Goal: Information Seeking & Learning: Learn about a topic

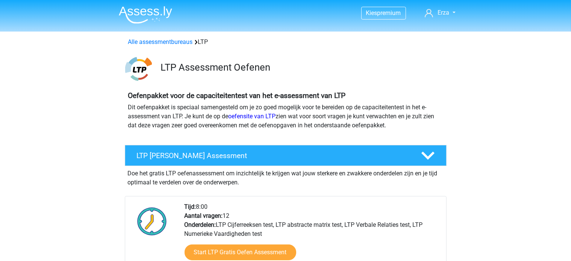
click at [147, 4] on li at bounding box center [142, 13] width 59 height 21
click at [143, 16] on img at bounding box center [145, 15] width 53 height 18
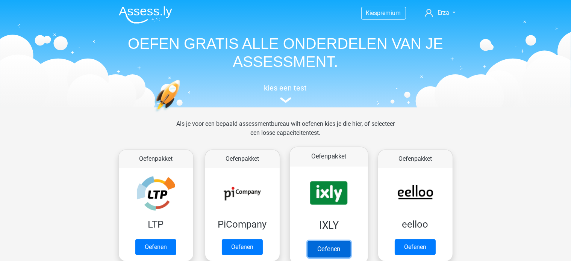
click at [310, 241] on link "Oefenen" at bounding box center [328, 249] width 43 height 17
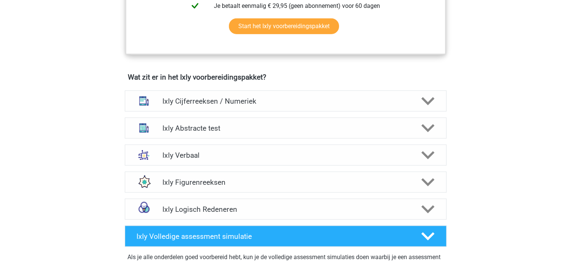
scroll to position [414, 0]
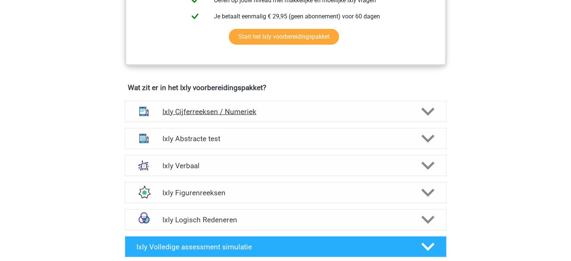
click at [200, 102] on div "Ixly Cijferreeksen / Numeriek" at bounding box center [286, 111] width 322 height 21
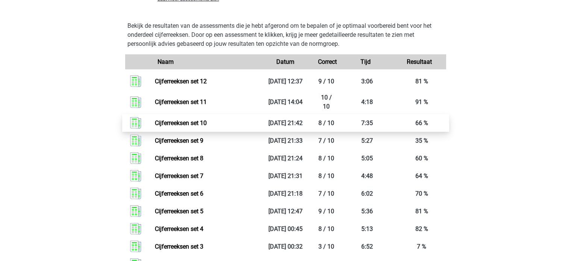
scroll to position [865, 0]
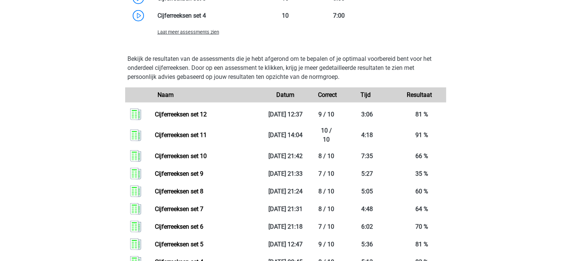
click at [206, 34] on span "Laat meer assessments zien" at bounding box center [189, 32] width 62 height 6
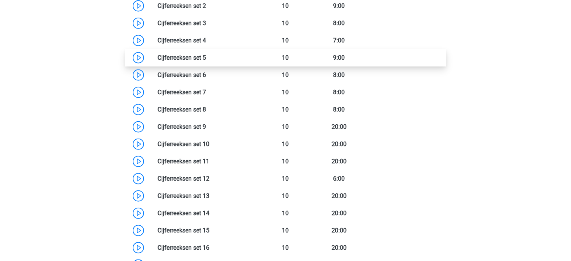
scroll to position [827, 0]
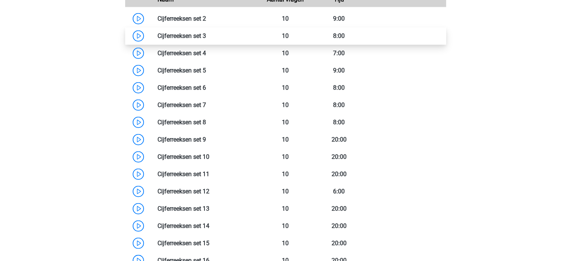
click at [206, 39] on link at bounding box center [206, 35] width 0 height 7
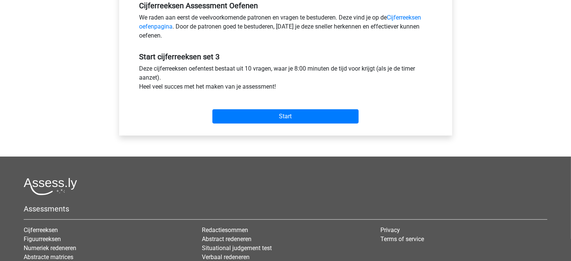
scroll to position [263, 0]
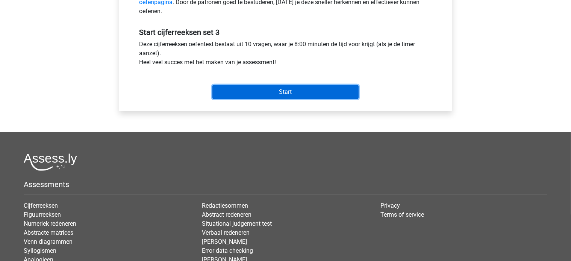
click at [248, 90] on input "Start" at bounding box center [285, 92] width 146 height 14
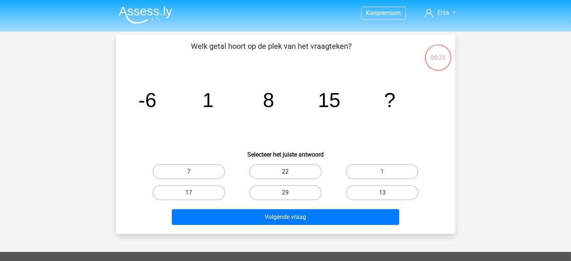
click at [267, 170] on label "22" at bounding box center [285, 171] width 73 height 15
click at [285, 172] on input "22" at bounding box center [287, 174] width 5 height 5
radio input "true"
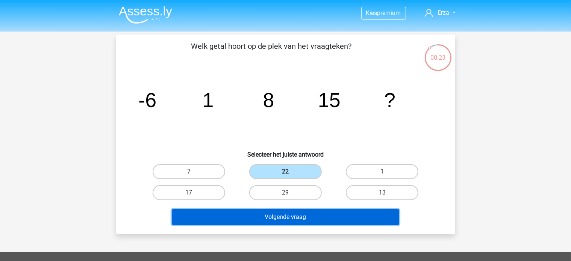
click at [265, 217] on button "Volgende vraag" at bounding box center [285, 217] width 227 height 16
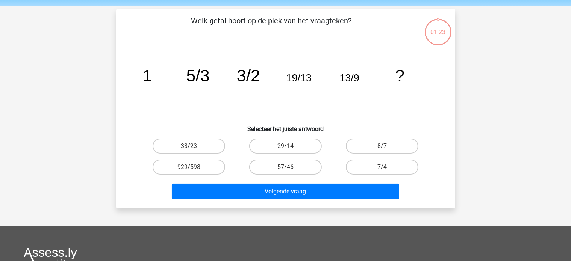
scroll to position [35, 0]
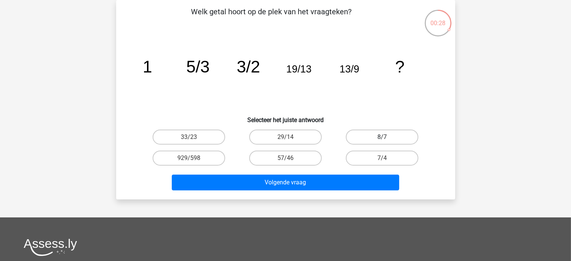
click at [374, 134] on label "8/7" at bounding box center [382, 137] width 73 height 15
click at [382, 137] on input "8/7" at bounding box center [384, 139] width 5 height 5
radio input "true"
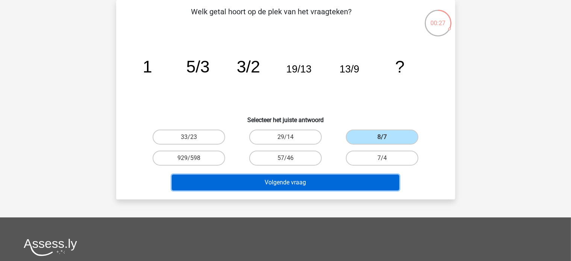
click at [358, 179] on button "Volgende vraag" at bounding box center [285, 183] width 227 height 16
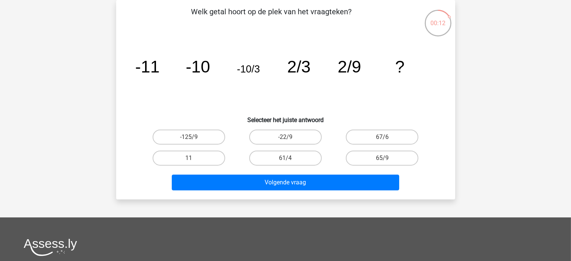
click at [383, 162] on input "65/9" at bounding box center [384, 160] width 5 height 5
radio input "true"
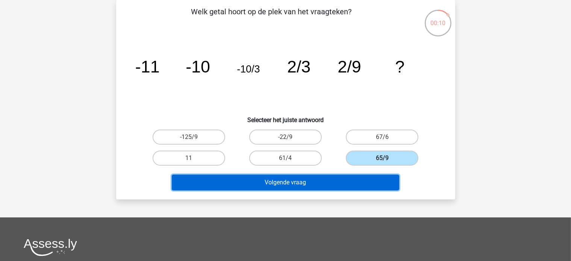
click at [381, 182] on button "Volgende vraag" at bounding box center [285, 183] width 227 height 16
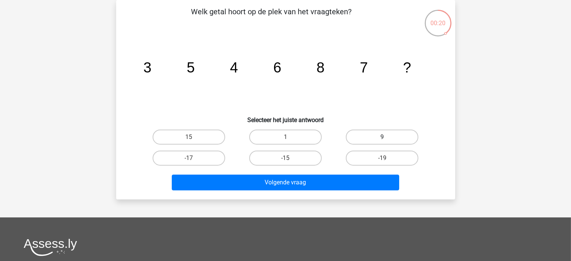
click at [372, 135] on label "9" at bounding box center [382, 137] width 73 height 15
click at [382, 137] on input "9" at bounding box center [384, 139] width 5 height 5
radio input "true"
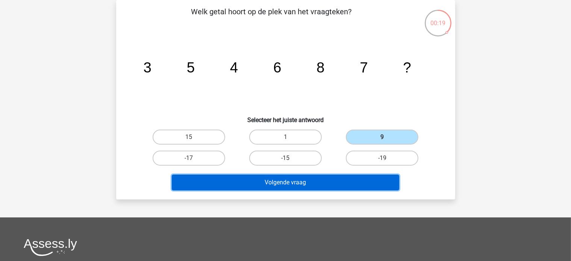
click at [362, 189] on button "Volgende vraag" at bounding box center [285, 183] width 227 height 16
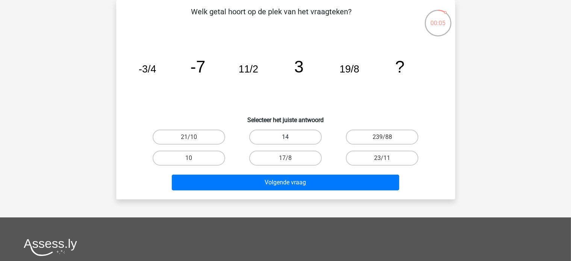
click at [263, 136] on label "14" at bounding box center [285, 137] width 73 height 15
click at [285, 137] on input "14" at bounding box center [287, 139] width 5 height 5
radio input "true"
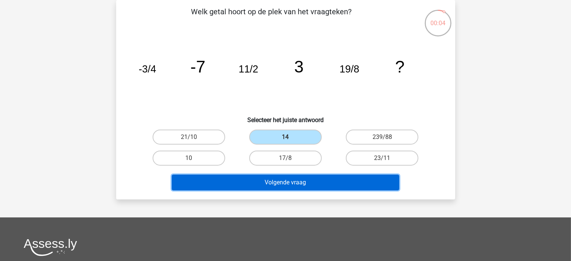
click at [270, 184] on button "Volgende vraag" at bounding box center [285, 183] width 227 height 16
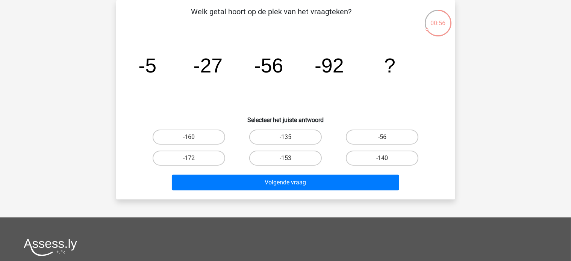
click at [288, 139] on input "-135" at bounding box center [287, 139] width 5 height 5
radio input "true"
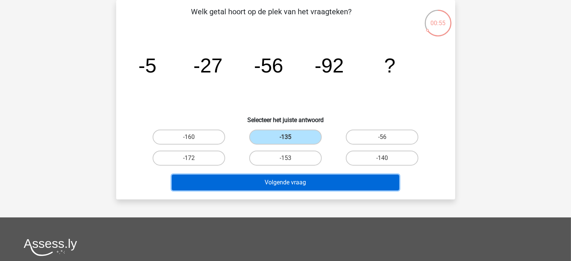
click at [279, 182] on button "Volgende vraag" at bounding box center [285, 183] width 227 height 16
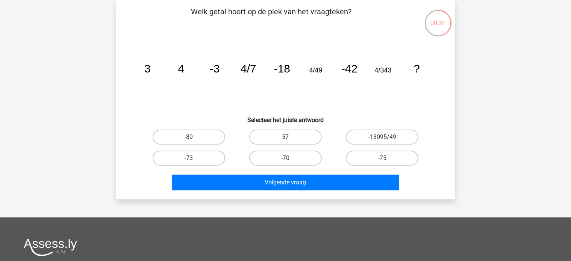
click at [386, 159] on input "-75" at bounding box center [384, 160] width 5 height 5
radio input "true"
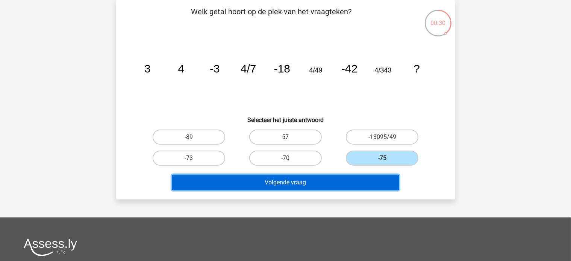
click at [373, 177] on button "Volgende vraag" at bounding box center [285, 183] width 227 height 16
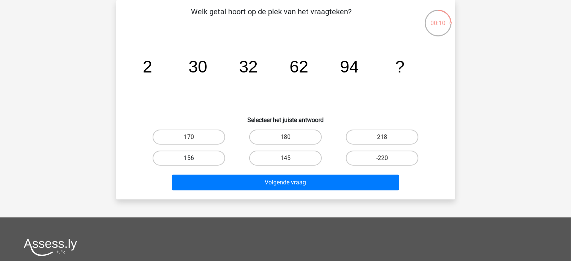
click at [214, 157] on label "156" at bounding box center [189, 158] width 73 height 15
click at [194, 158] on input "156" at bounding box center [191, 160] width 5 height 5
radio input "true"
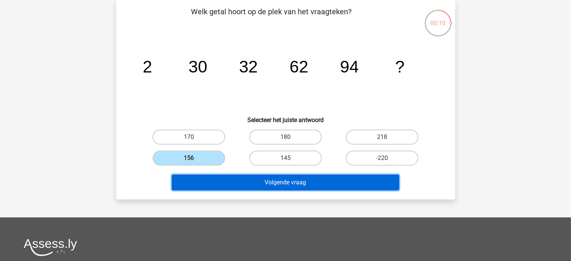
click at [239, 183] on button "Volgende vraag" at bounding box center [285, 183] width 227 height 16
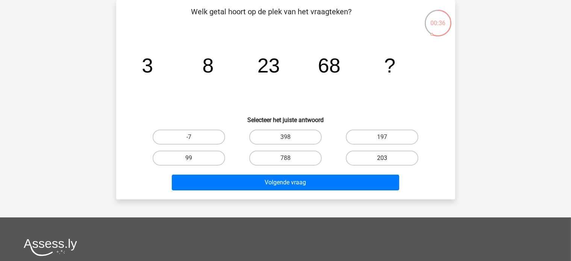
click at [388, 161] on label "203" at bounding box center [382, 158] width 73 height 15
click at [387, 161] on input "203" at bounding box center [384, 160] width 5 height 5
radio input "true"
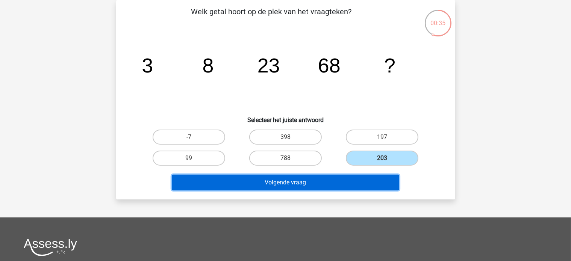
click at [380, 179] on button "Volgende vraag" at bounding box center [285, 183] width 227 height 16
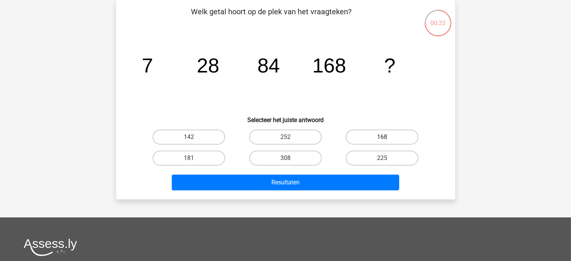
click at [378, 142] on label "168" at bounding box center [382, 137] width 73 height 15
click at [382, 142] on input "168" at bounding box center [384, 139] width 5 height 5
radio input "true"
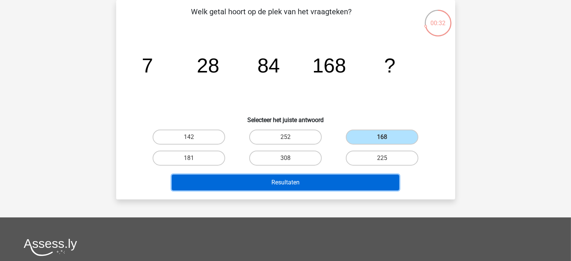
click at [362, 182] on button "Resultaten" at bounding box center [285, 183] width 227 height 16
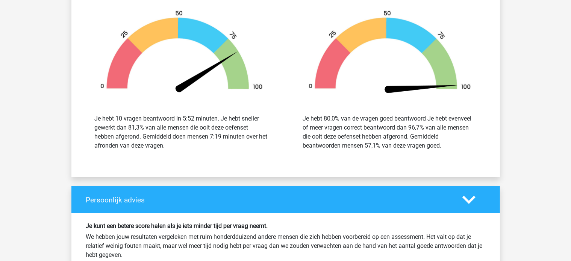
scroll to position [902, 0]
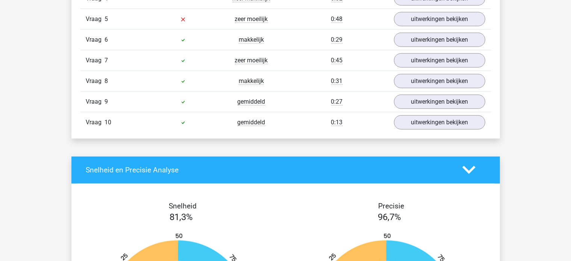
drag, startPoint x: 293, startPoint y: 87, endPoint x: 295, endPoint y: 72, distance: 15.2
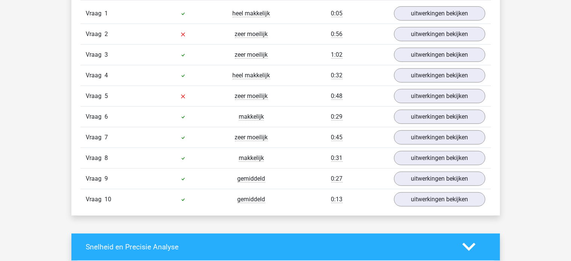
scroll to position [645, 0]
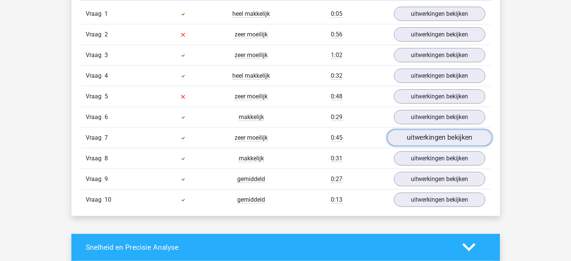
click at [437, 132] on link "uitwerkingen bekijken" at bounding box center [439, 138] width 105 height 17
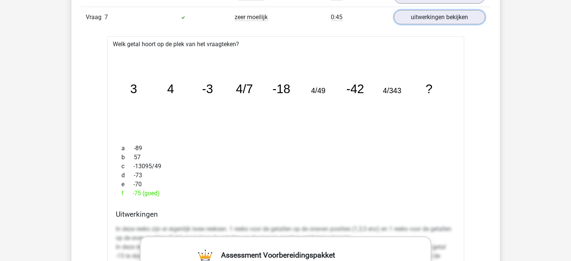
scroll to position [758, 0]
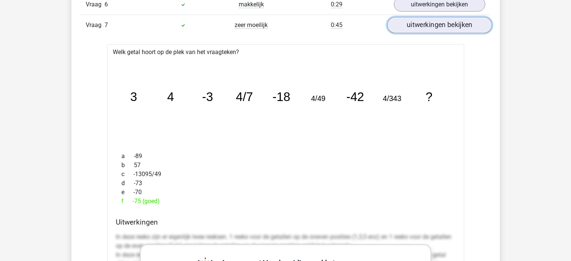
click at [412, 25] on link "uitwerkingen bekijken" at bounding box center [439, 25] width 105 height 17
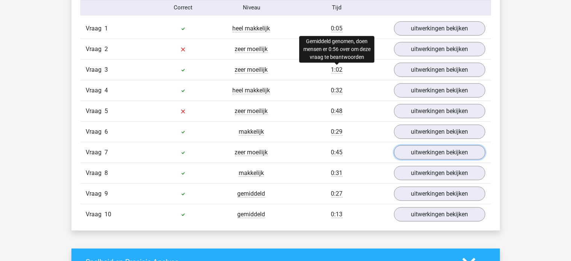
scroll to position [608, 0]
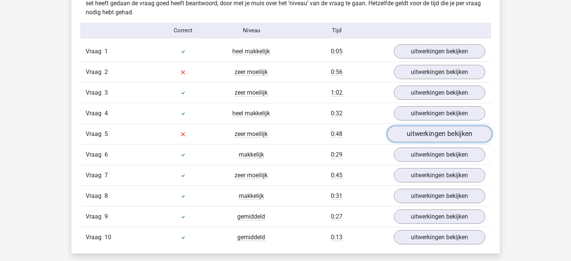
click at [420, 132] on link "uitwerkingen bekijken" at bounding box center [439, 134] width 105 height 17
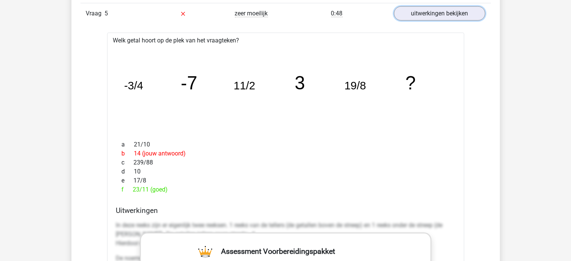
scroll to position [683, 0]
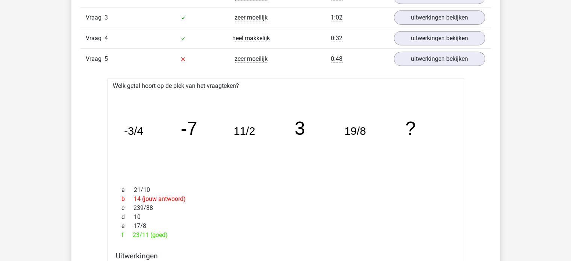
click at [440, 66] on div "Vraag 5 zeer moeilijk 0:48 uitwerkingen bekijken" at bounding box center [285, 58] width 411 height 21
drag, startPoint x: 389, startPoint y: 18, endPoint x: 463, endPoint y: 22, distance: 73.8
click at [398, 22] on div "uitwerkingen bekijken" at bounding box center [439, 18] width 103 height 14
click at [460, 16] on link "uitwerkingen bekijken" at bounding box center [439, 17] width 105 height 17
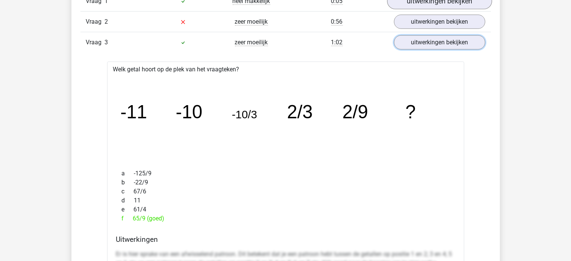
scroll to position [645, 0]
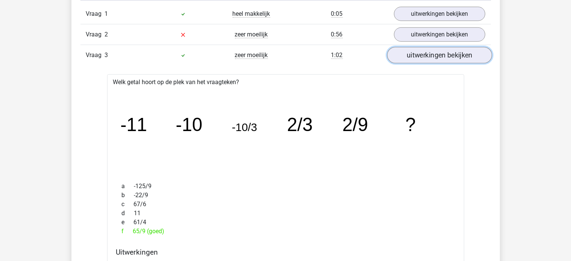
click at [418, 55] on link "uitwerkingen bekijken" at bounding box center [439, 55] width 105 height 17
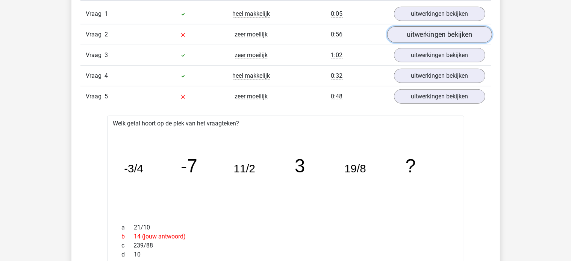
click at [419, 39] on link "uitwerkingen bekijken" at bounding box center [439, 34] width 105 height 17
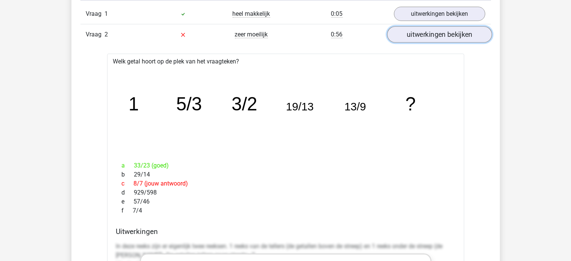
click at [400, 36] on link "uitwerkingen bekijken" at bounding box center [439, 34] width 105 height 17
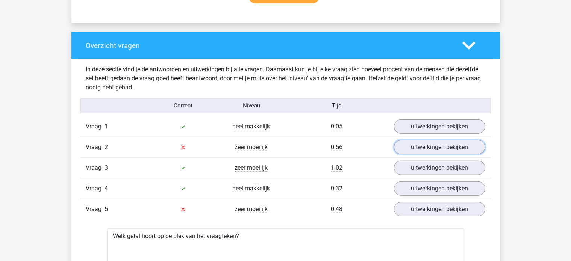
scroll to position [570, 0]
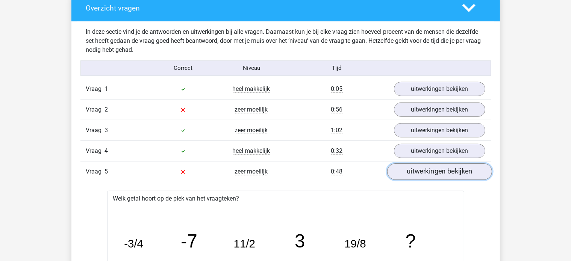
click at [406, 166] on link "uitwerkingen bekijken" at bounding box center [439, 172] width 105 height 17
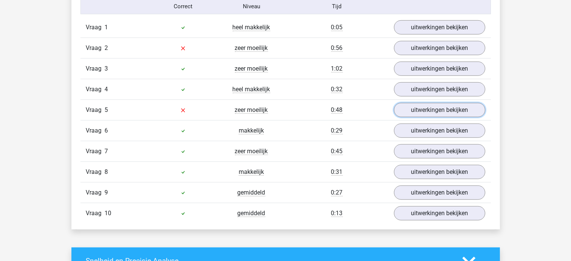
scroll to position [608, 0]
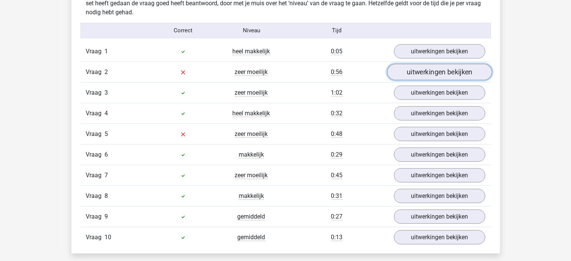
click at [417, 76] on link "uitwerkingen bekijken" at bounding box center [439, 72] width 105 height 17
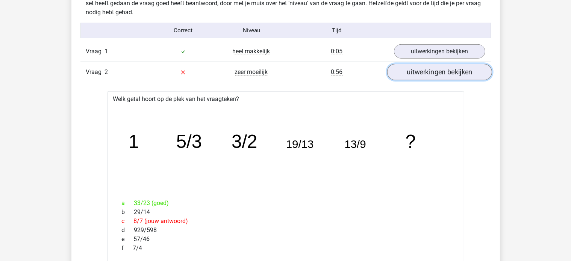
click at [417, 76] on link "uitwerkingen bekijken" at bounding box center [439, 72] width 105 height 17
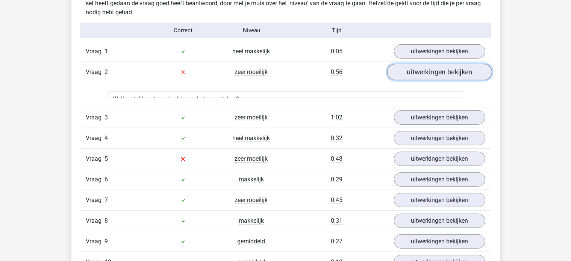
click at [417, 76] on link "uitwerkingen bekijken" at bounding box center [439, 72] width 105 height 17
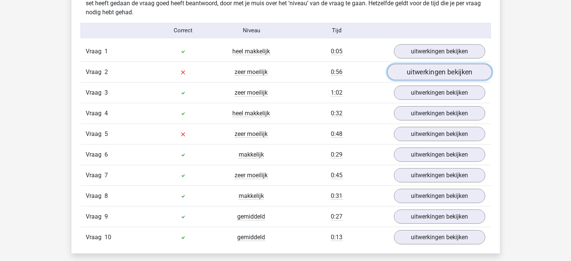
click at [417, 76] on link "uitwerkingen bekijken" at bounding box center [439, 72] width 105 height 17
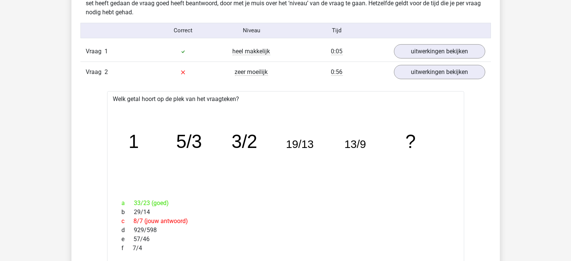
click at [406, 62] on div "Vraag 2 zeer moeilijk 0:56 uitwerkingen bekijken" at bounding box center [285, 72] width 411 height 21
click at [403, 48] on link "uitwerkingen bekijken" at bounding box center [439, 51] width 105 height 17
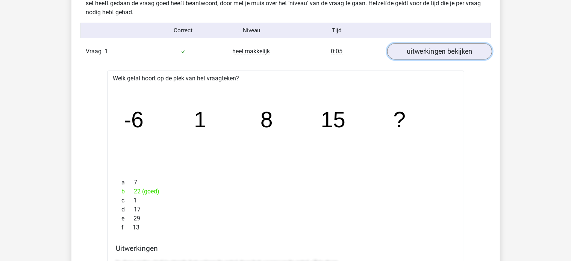
click at [403, 49] on link "uitwerkingen bekijken" at bounding box center [439, 51] width 105 height 17
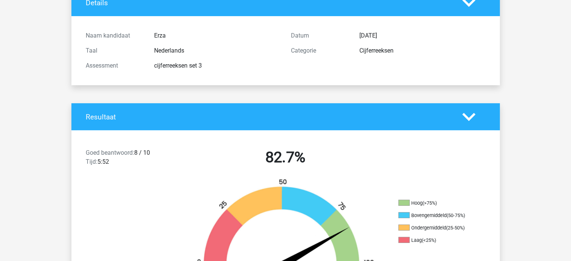
scroll to position [0, 0]
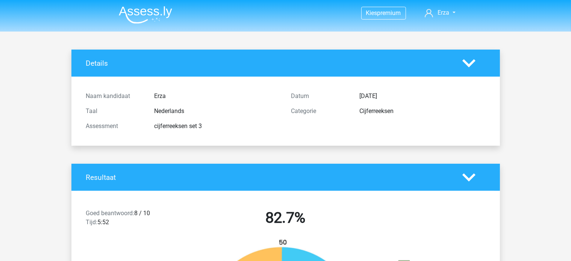
click at [162, 9] on img at bounding box center [145, 15] width 53 height 18
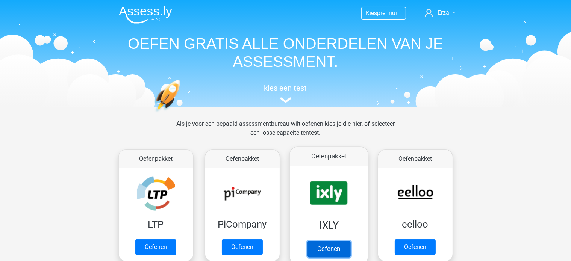
click at [341, 241] on link "Oefenen" at bounding box center [328, 249] width 43 height 17
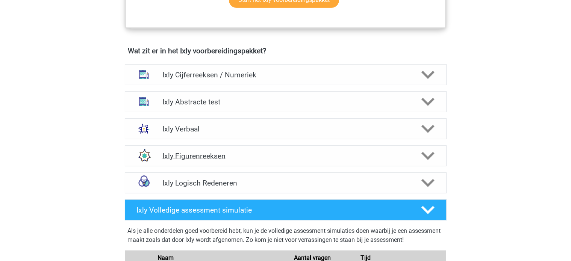
scroll to position [451, 0]
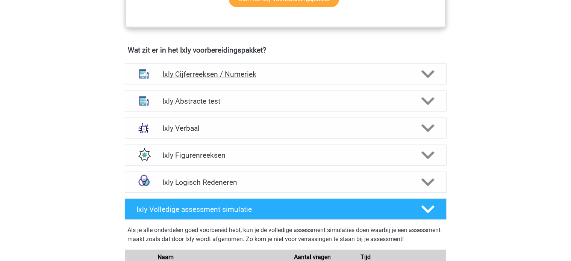
click at [235, 77] on h4 "Ixly Cijferreeksen / Numeriek" at bounding box center [285, 74] width 246 height 9
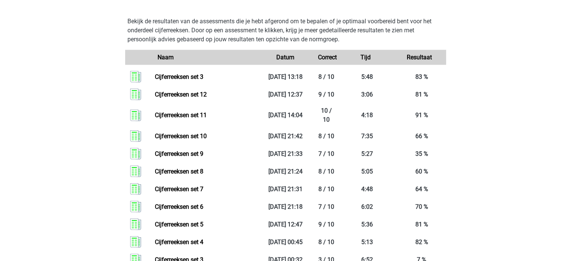
scroll to position [940, 0]
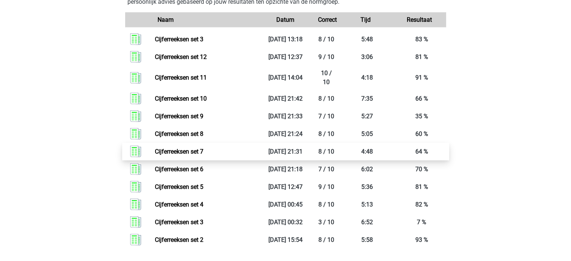
drag, startPoint x: 181, startPoint y: 55, endPoint x: 180, endPoint y: 144, distance: 89.9
drag, startPoint x: 180, startPoint y: 145, endPoint x: 103, endPoint y: 120, distance: 81.0
click at [97, 119] on div "Kies premium Erza [EMAIL_ADDRESS][DOMAIN_NAME]" at bounding box center [285, 108] width 571 height 2097
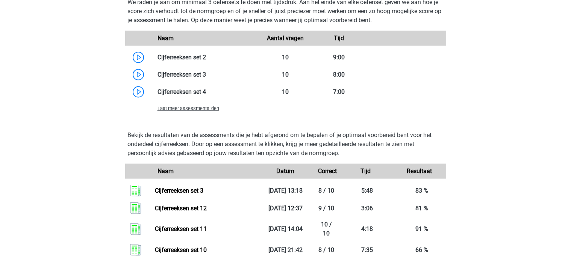
scroll to position [677, 0]
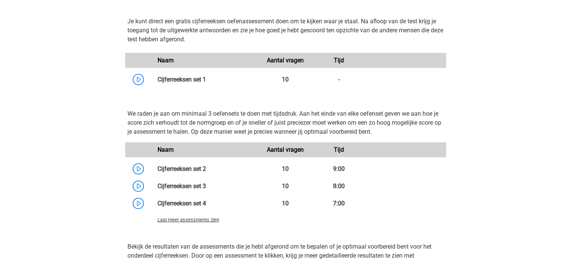
click at [174, 221] on span "Laat meer assessments zien" at bounding box center [189, 220] width 62 height 6
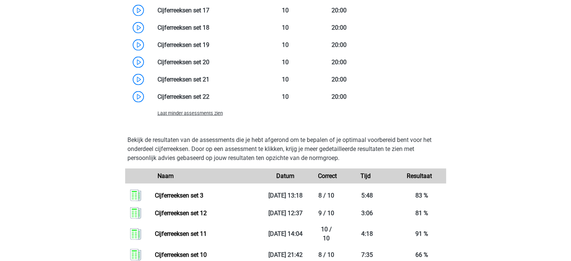
scroll to position [1203, 0]
